Goal: Use online tool/utility: Utilize a website feature to perform a specific function

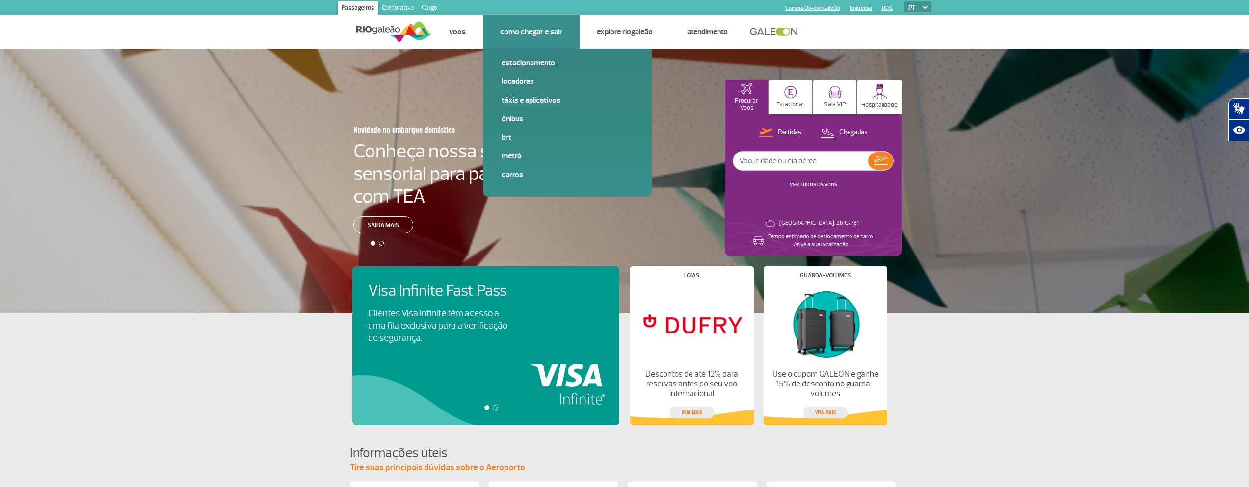
click at [535, 65] on link "Estacionamento" at bounding box center [568, 62] width 132 height 11
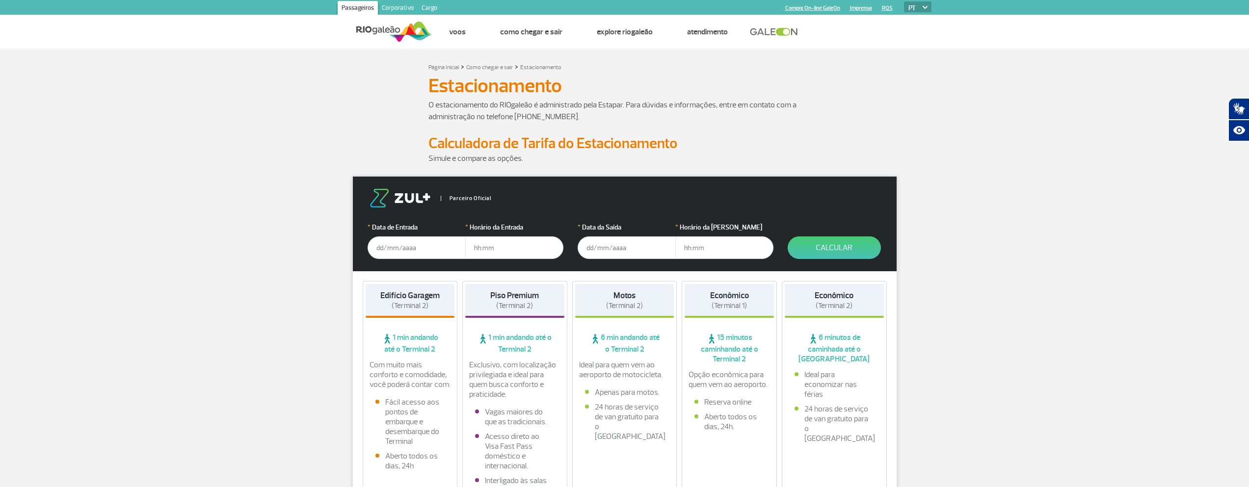
click at [390, 246] on input "text" at bounding box center [417, 248] width 98 height 23
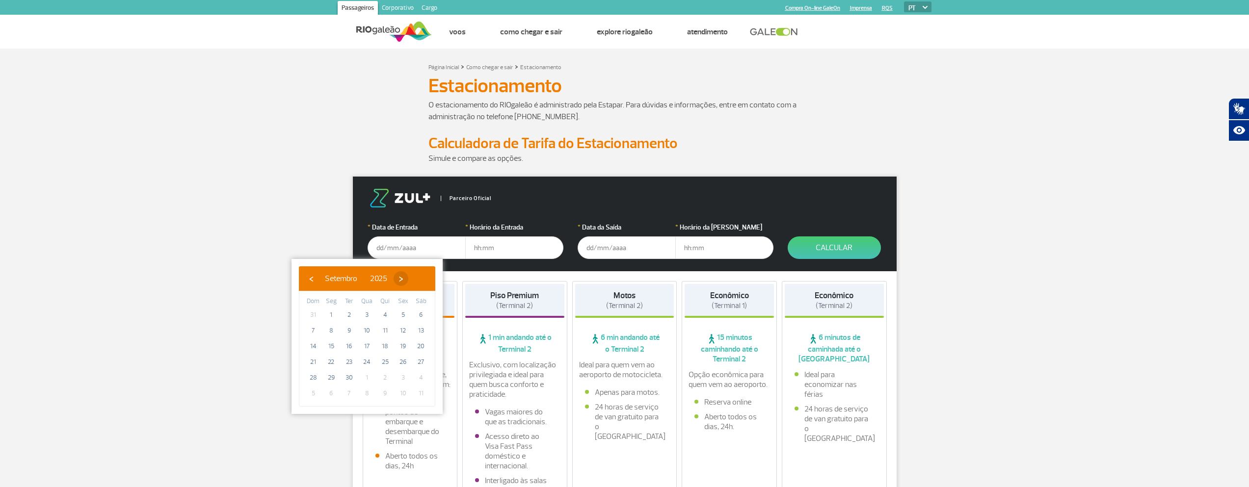
click at [408, 279] on span "›" at bounding box center [401, 278] width 15 height 15
click at [400, 317] on span "3" at bounding box center [403, 315] width 16 height 16
type input "[DATE]"
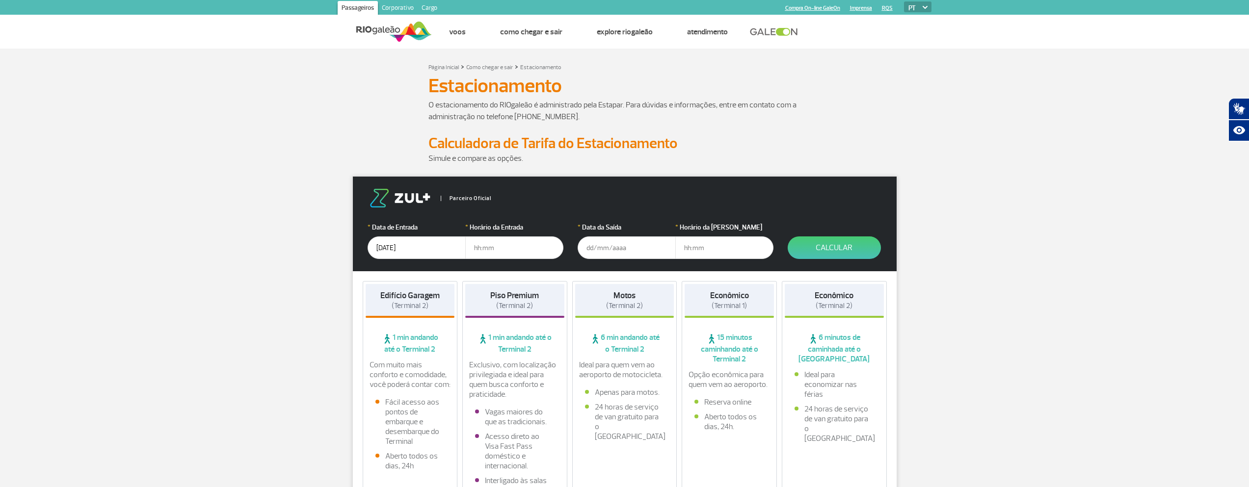
click at [495, 250] on input "text" at bounding box center [514, 248] width 98 height 23
type input "4"
type input "04:00"
click at [606, 249] on input "text" at bounding box center [627, 248] width 98 height 23
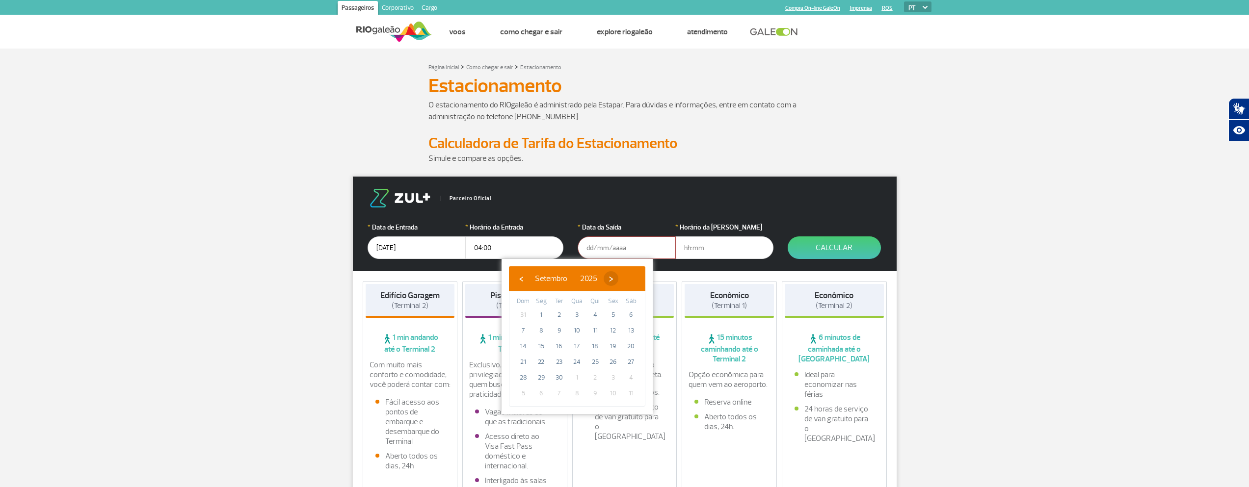
click at [618, 275] on span "›" at bounding box center [611, 278] width 15 height 15
click at [576, 332] on span "8" at bounding box center [577, 331] width 16 height 16
type input "[DATE]"
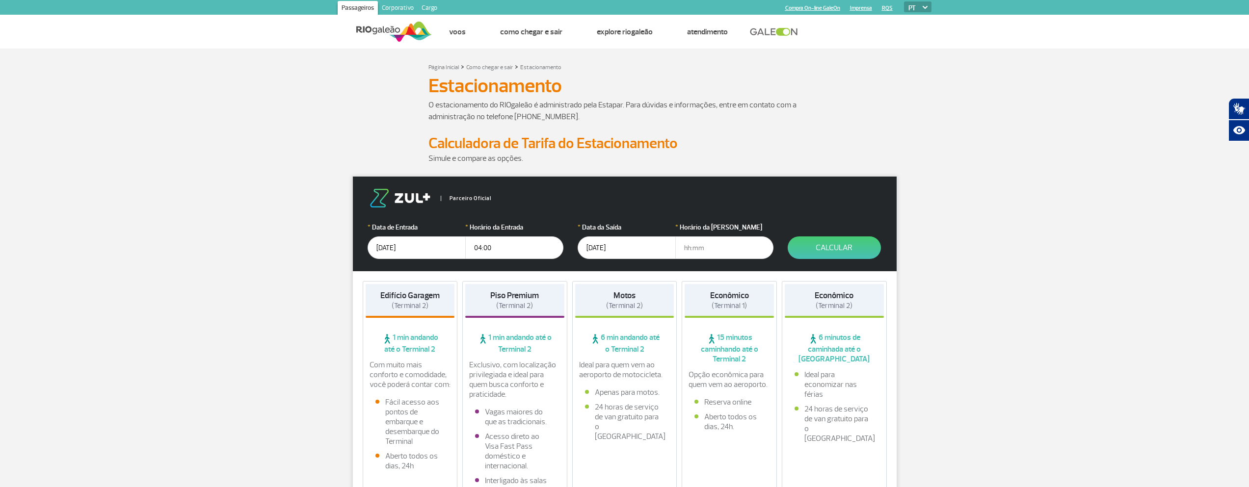
click at [718, 247] on input "text" at bounding box center [724, 248] width 98 height 23
type input "16:30"
click at [825, 247] on button "Calcular" at bounding box center [834, 248] width 93 height 23
